Goal: Find specific page/section

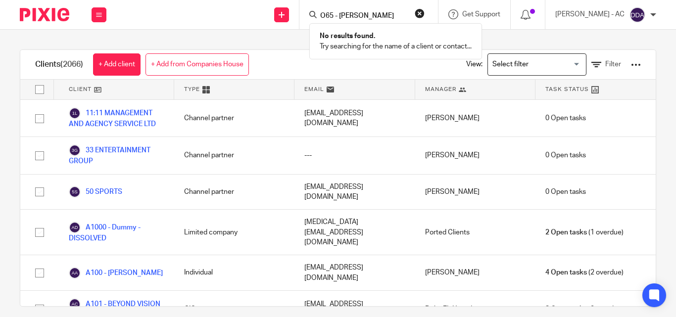
drag, startPoint x: 430, startPoint y: 16, endPoint x: 402, endPoint y: 16, distance: 28.2
click at [425, 16] on button "reset" at bounding box center [420, 13] width 10 height 10
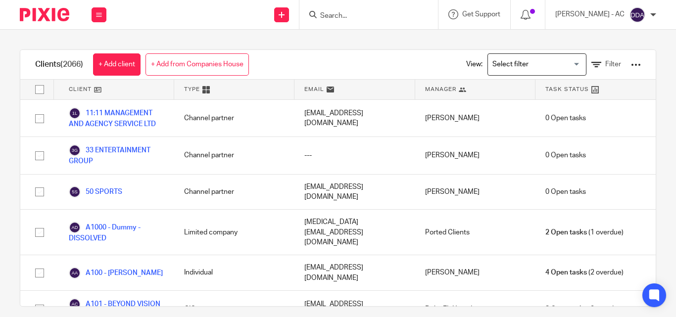
click at [367, 20] on input "Search" at bounding box center [363, 16] width 89 height 9
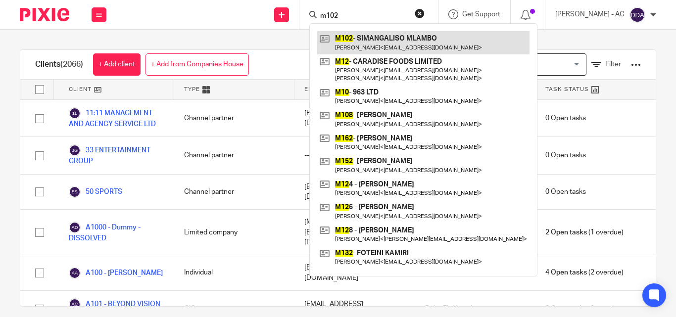
type input "m102"
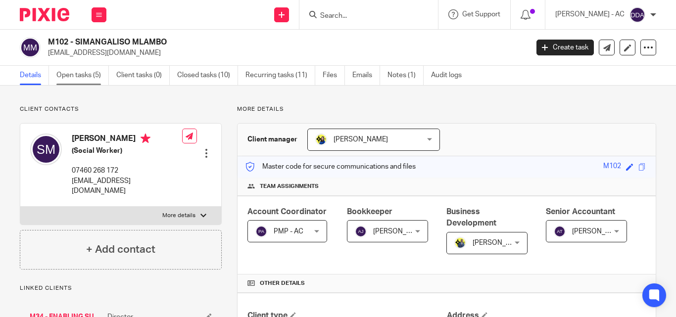
click at [101, 74] on link "Open tasks (5)" at bounding box center [82, 75] width 52 height 19
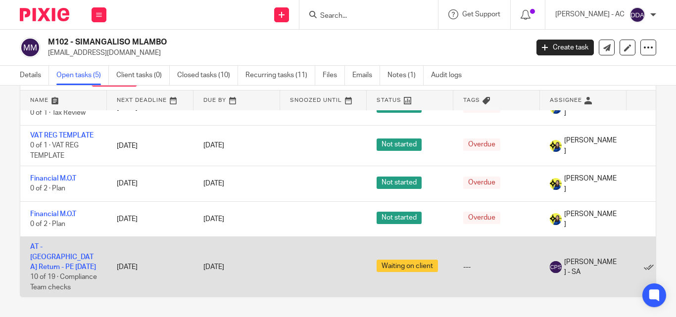
scroll to position [29, 0]
